Goal: Transaction & Acquisition: Purchase product/service

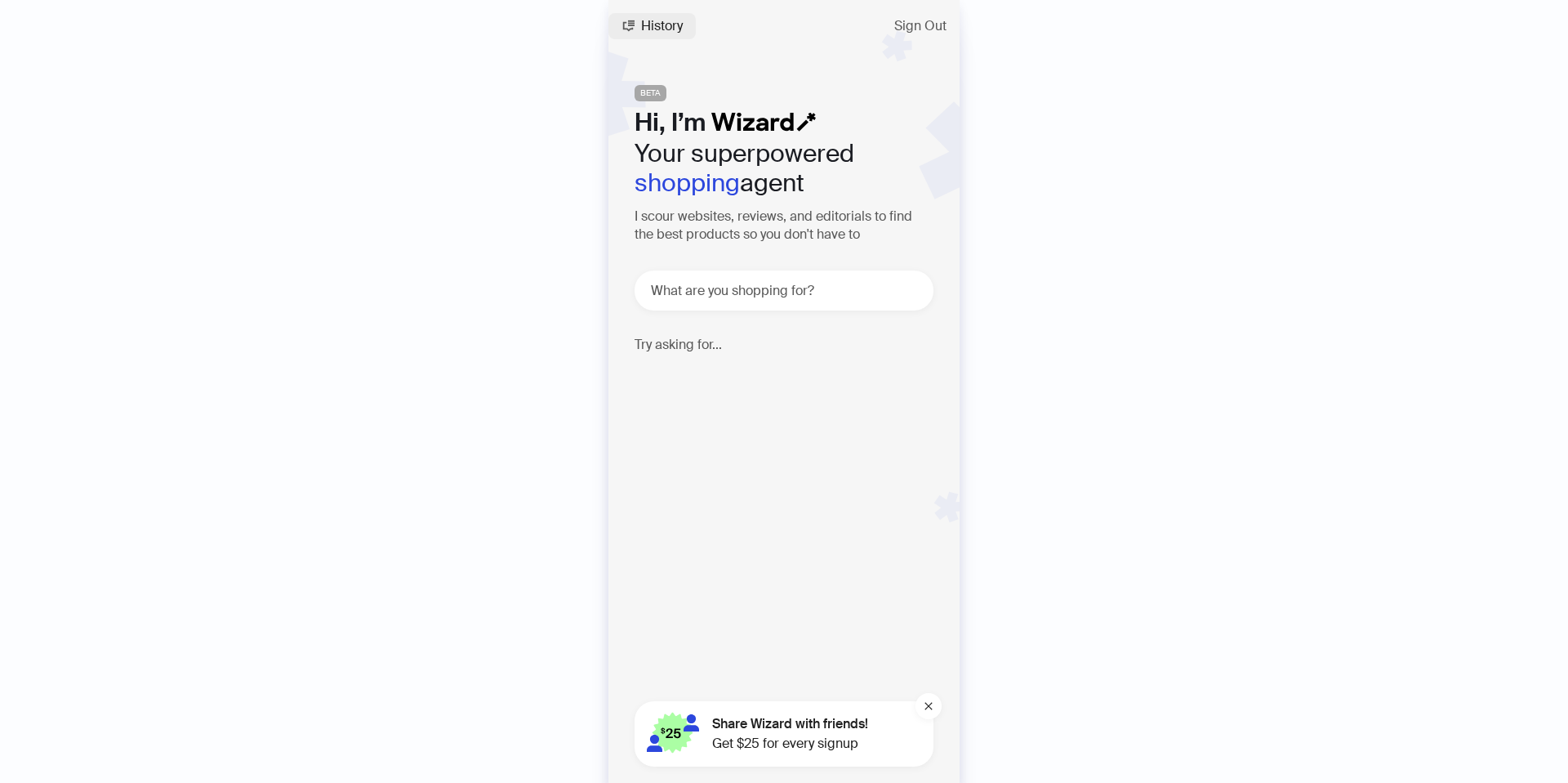
click at [631, 29] on icon "button" at bounding box center [628, 26] width 13 height 13
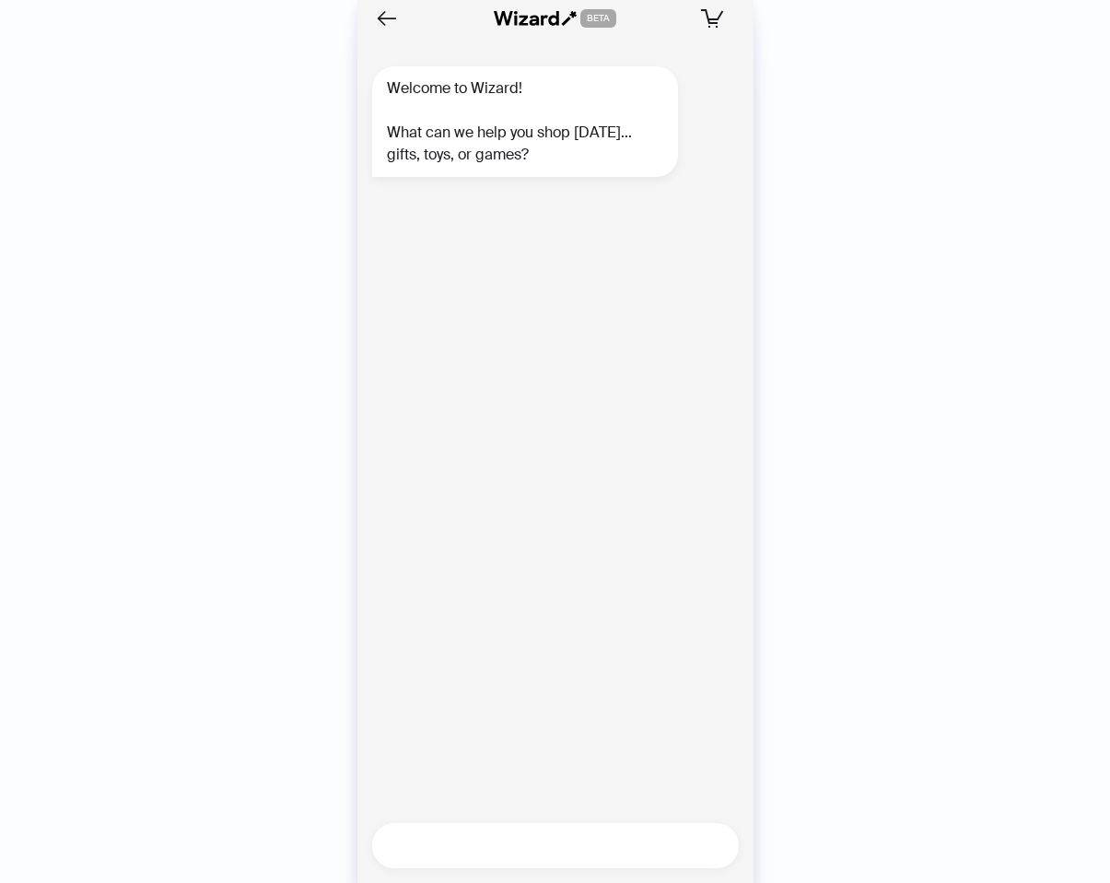
click at [464, 843] on textarea at bounding box center [563, 845] width 352 height 23
type textarea "*"
type textarea "**********"
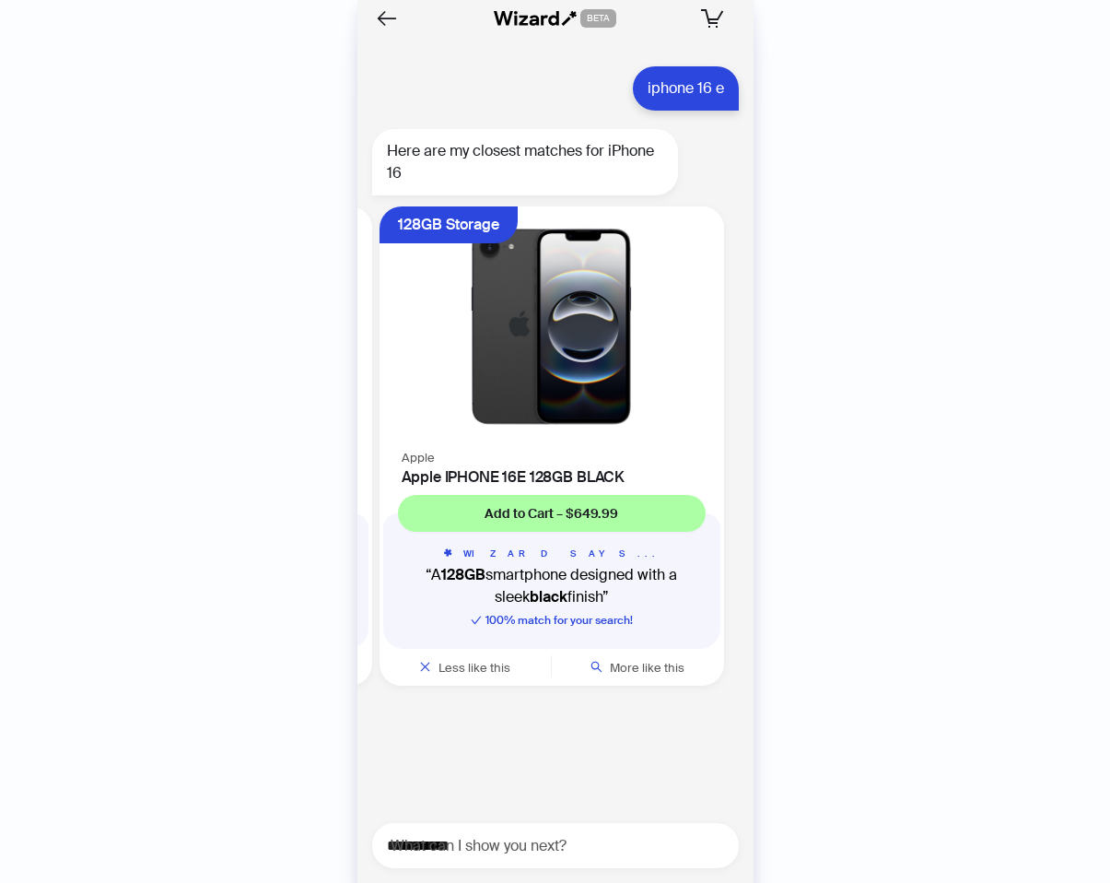
scroll to position [0, 699]
click at [541, 419] on img at bounding box center [551, 325] width 322 height 217
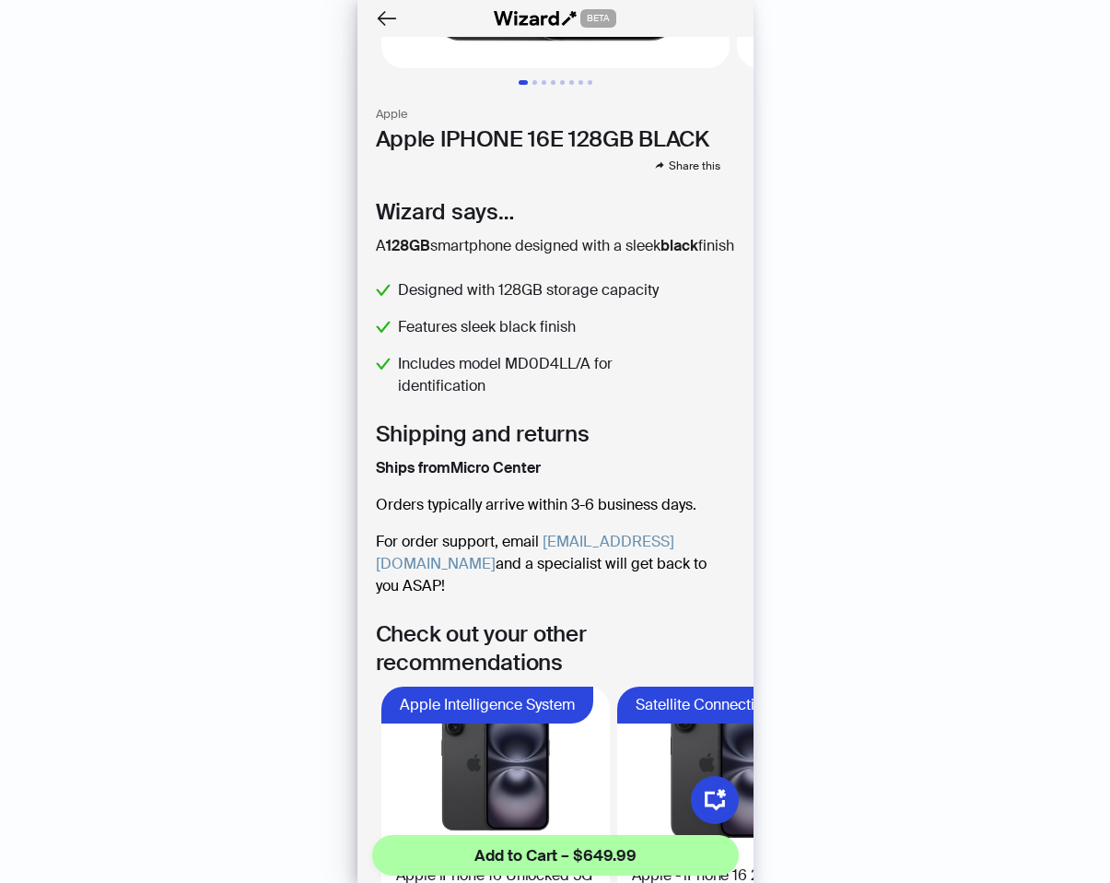
scroll to position [326, 0]
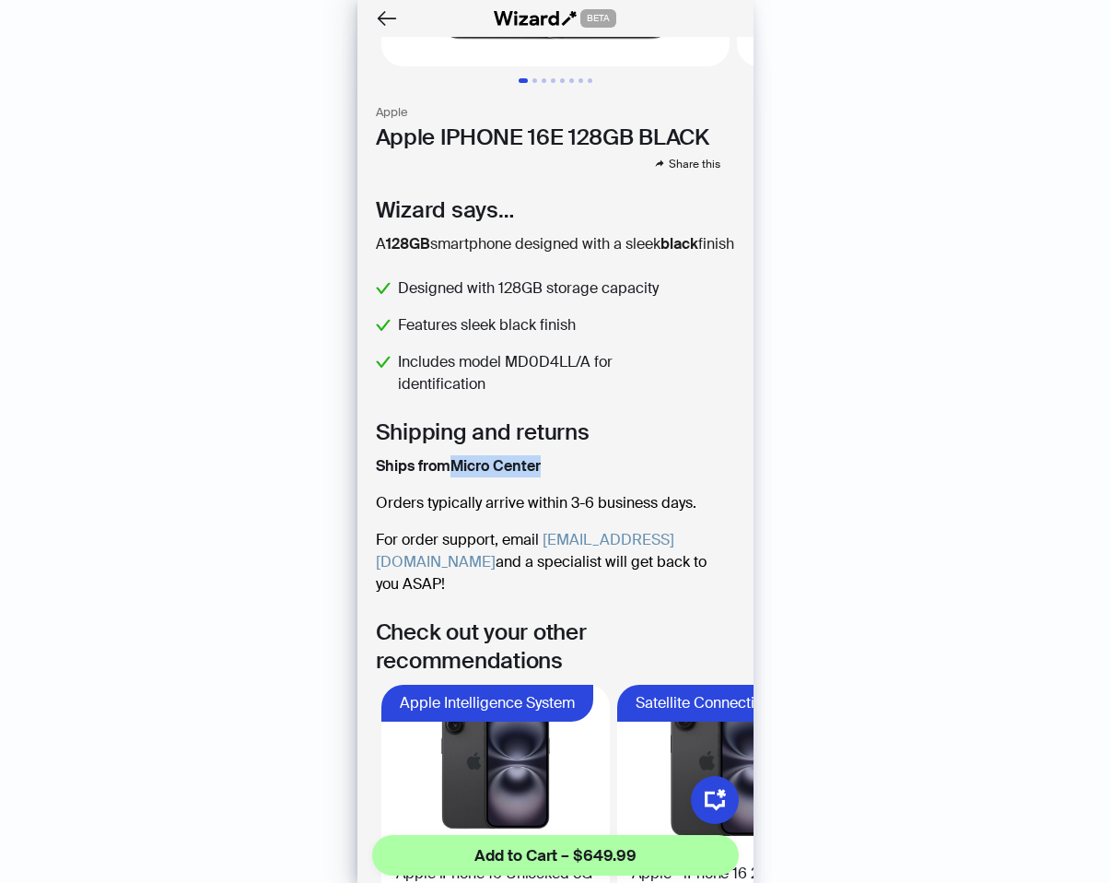
drag, startPoint x: 456, startPoint y: 487, endPoint x: 548, endPoint y: 486, distance: 92.2
click at [551, 477] on div "Ships from [GEOGRAPHIC_DATA]" at bounding box center [555, 466] width 359 height 22
click at [549, 477] on div "Ships from [GEOGRAPHIC_DATA]" at bounding box center [555, 466] width 359 height 22
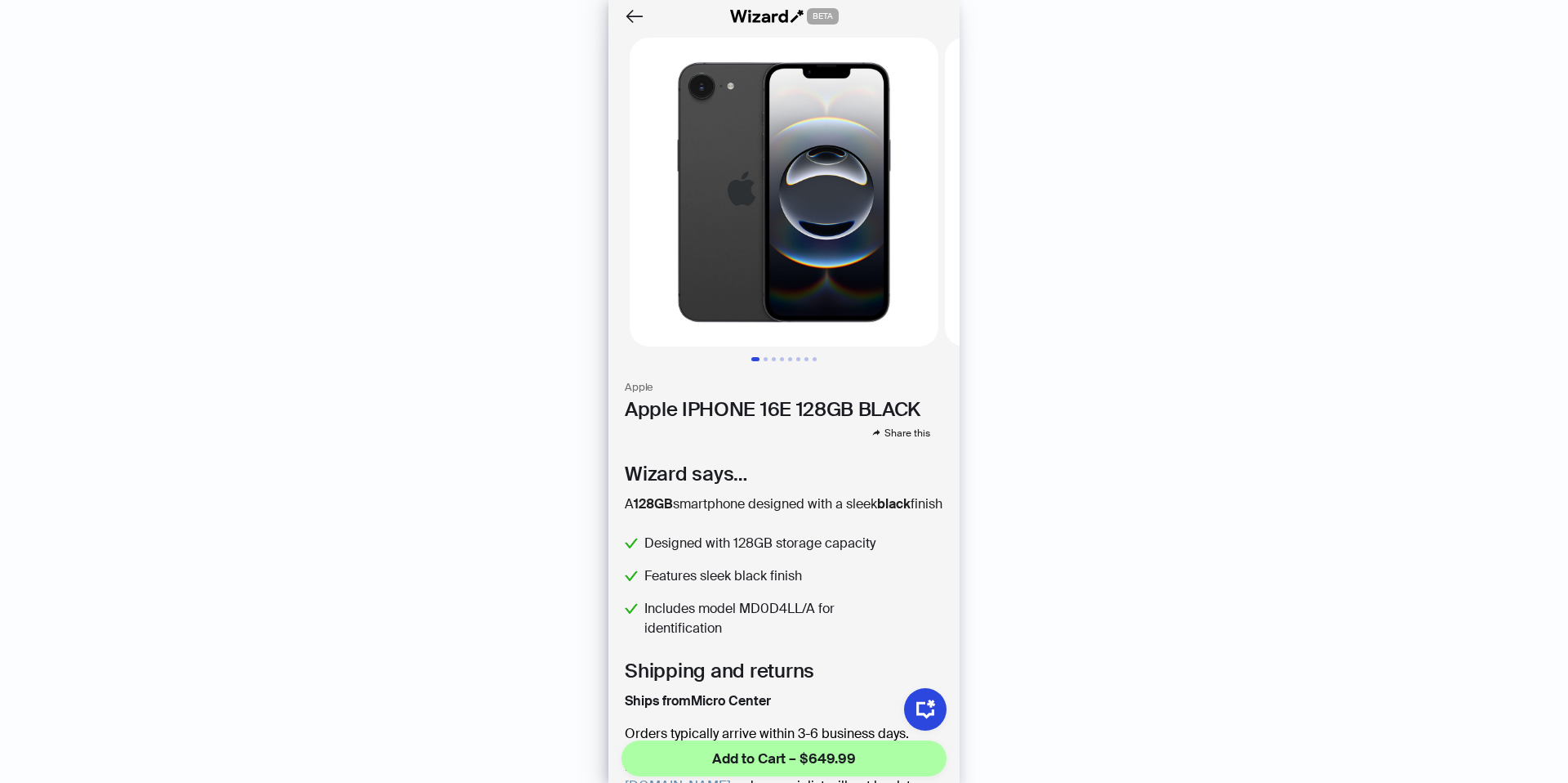
scroll to position [0, 0]
click at [629, 15] on icon "Back" at bounding box center [634, 16] width 27 height 27
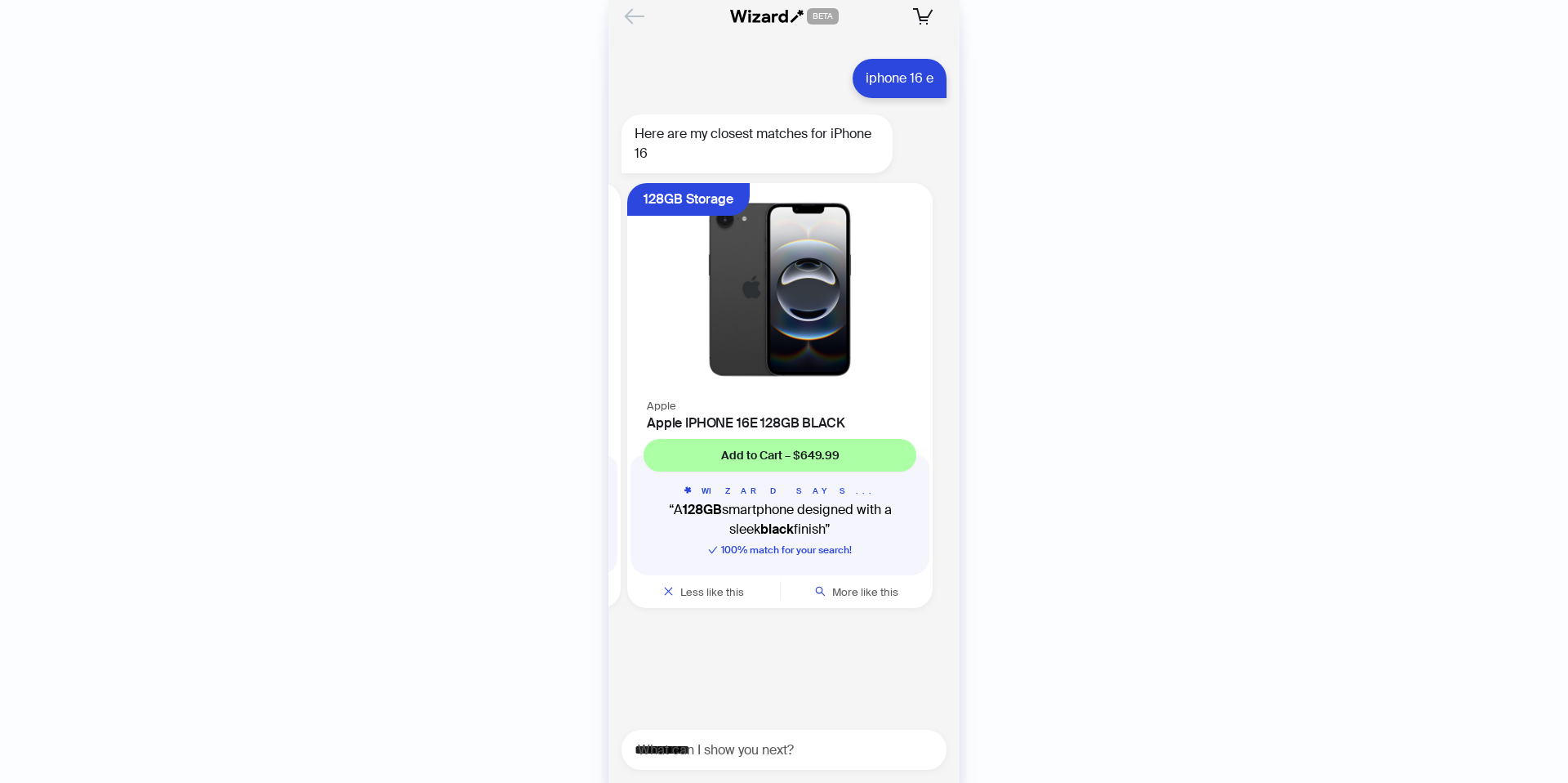
click at [633, 16] on icon "Back" at bounding box center [635, 16] width 18 height 14
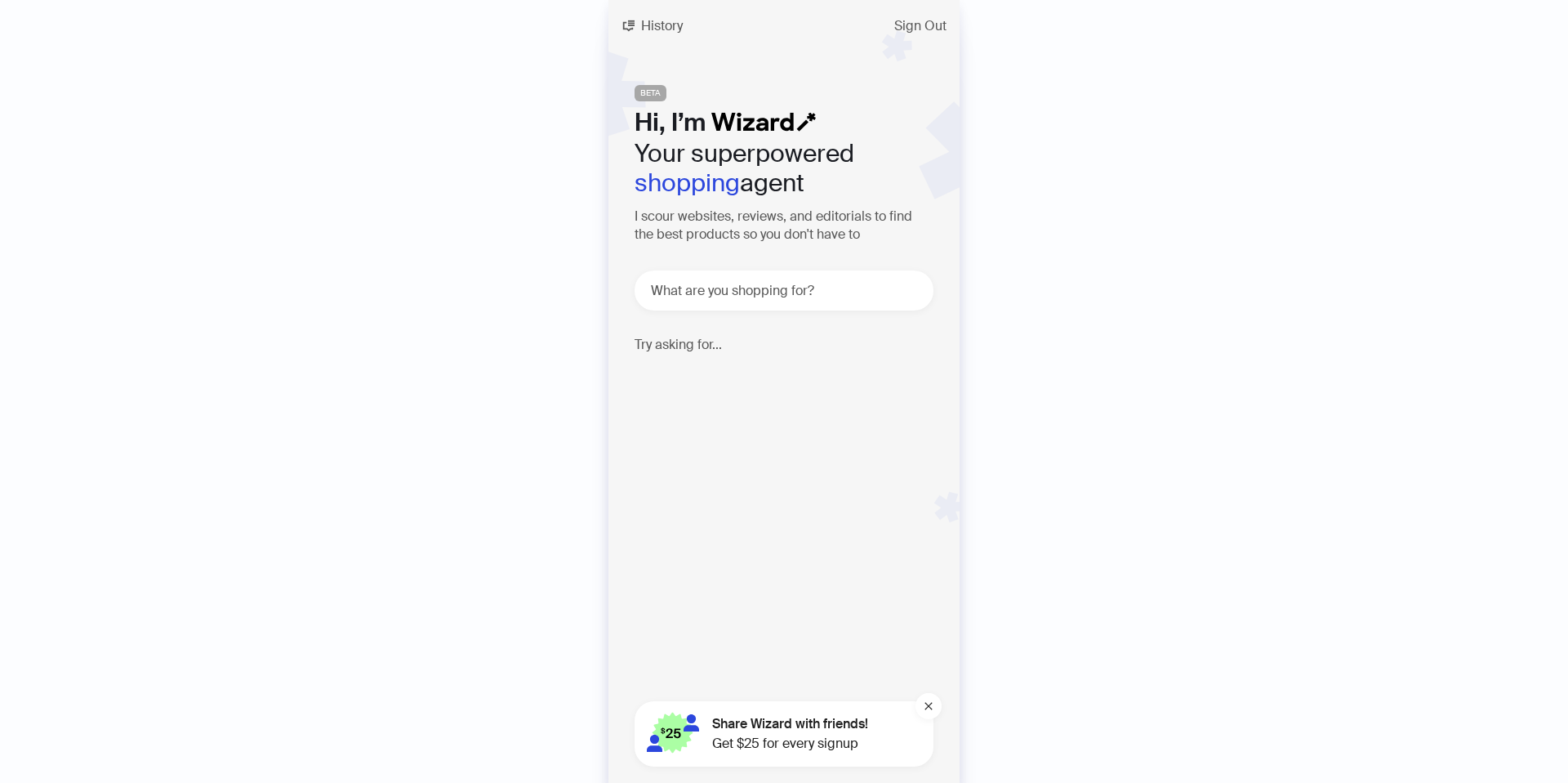
click at [690, 353] on div "Try asking for... Need over-ear noise-canceling headphones that offer great sou…" at bounding box center [784, 376] width 299 height 78
click at [680, 348] on h4 "Try asking for..." at bounding box center [784, 345] width 299 height 16
